Goal: Transaction & Acquisition: Purchase product/service

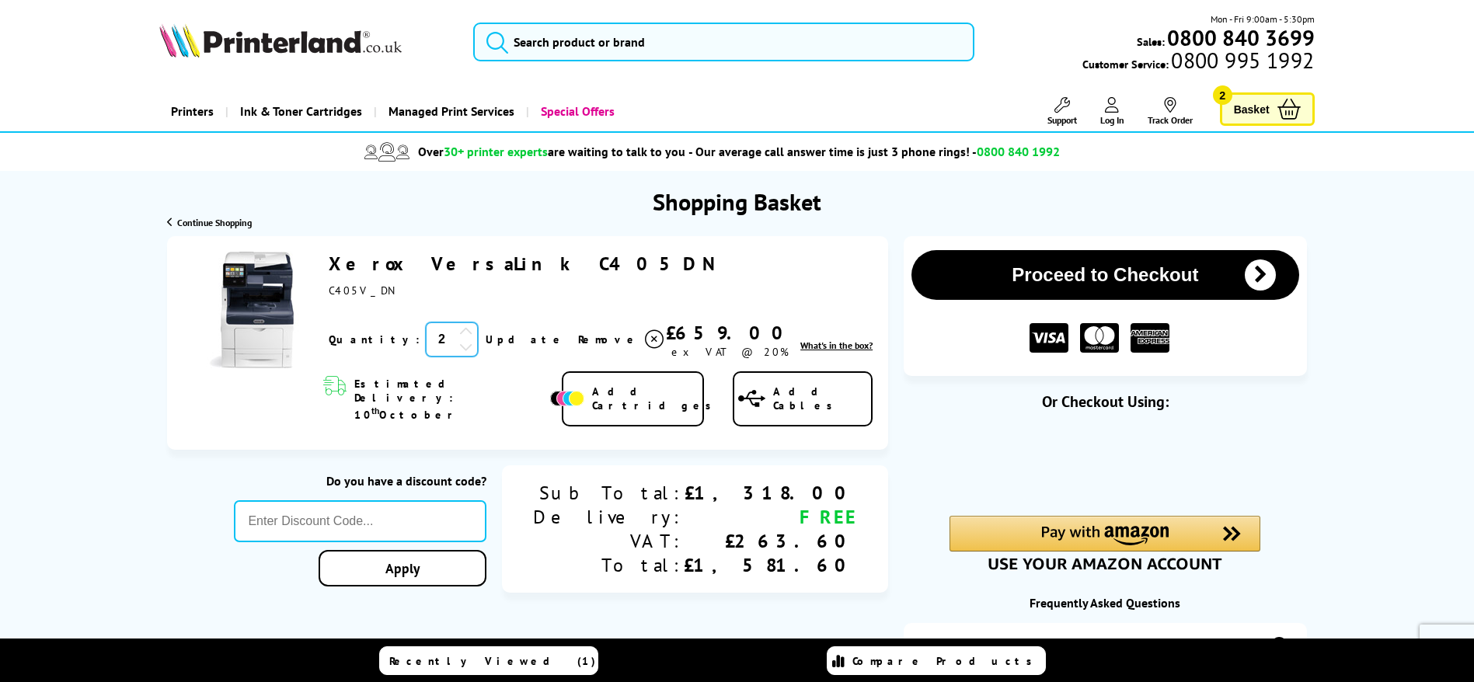
click at [429, 335] on input "2" at bounding box center [452, 339] width 52 height 34
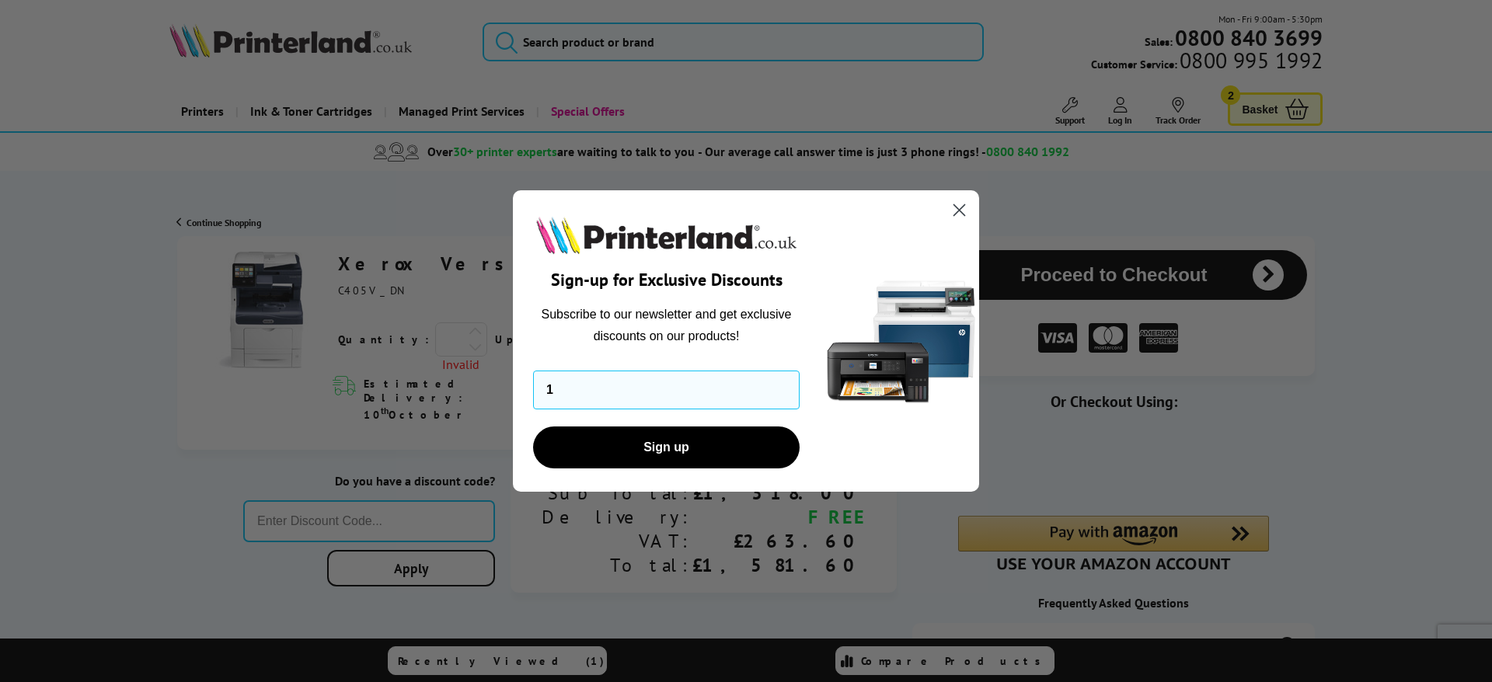
type input "1"
click at [952, 204] on circle "Close dialog" at bounding box center [959, 210] width 26 height 26
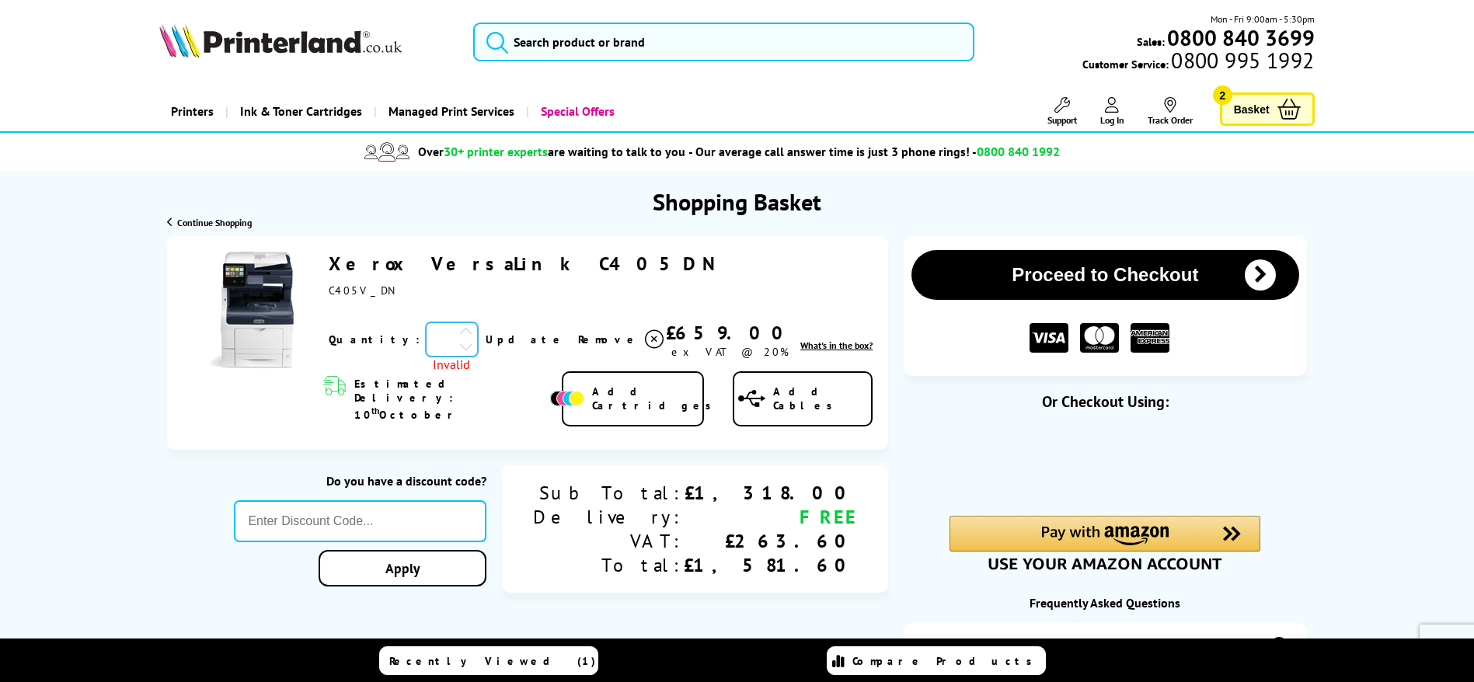
click at [426, 333] on input "number" at bounding box center [452, 339] width 52 height 34
type input "1"
click at [486, 336] on link "Update" at bounding box center [526, 340] width 80 height 14
